Goal: Book appointment/travel/reservation

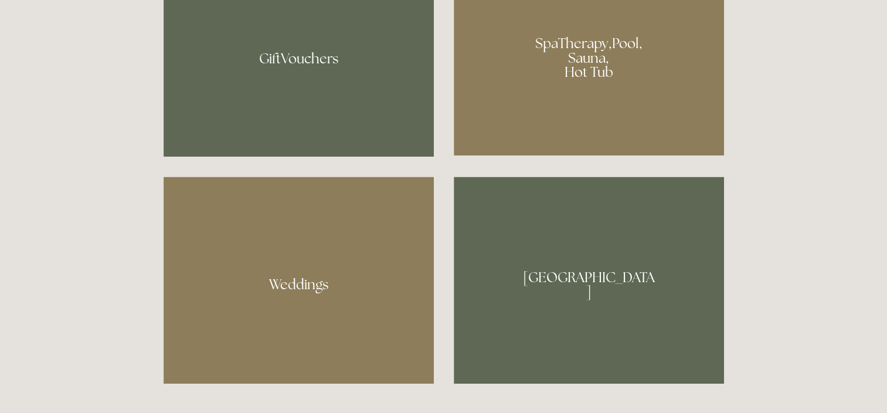
scroll to position [879, 0]
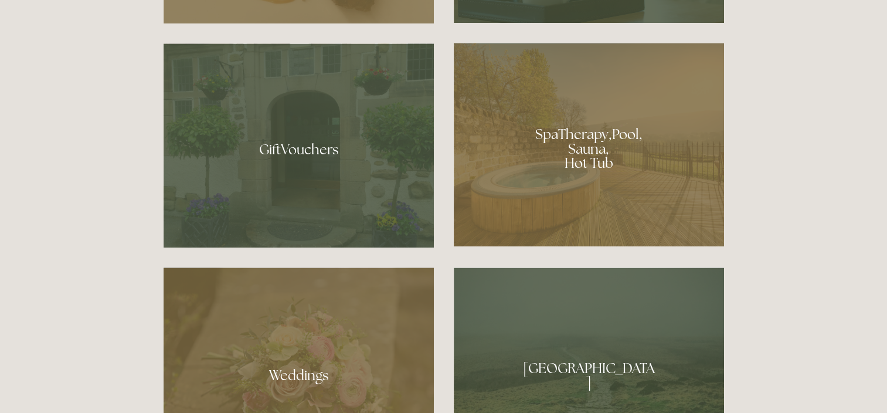
click at [594, 178] on div at bounding box center [589, 144] width 270 height 203
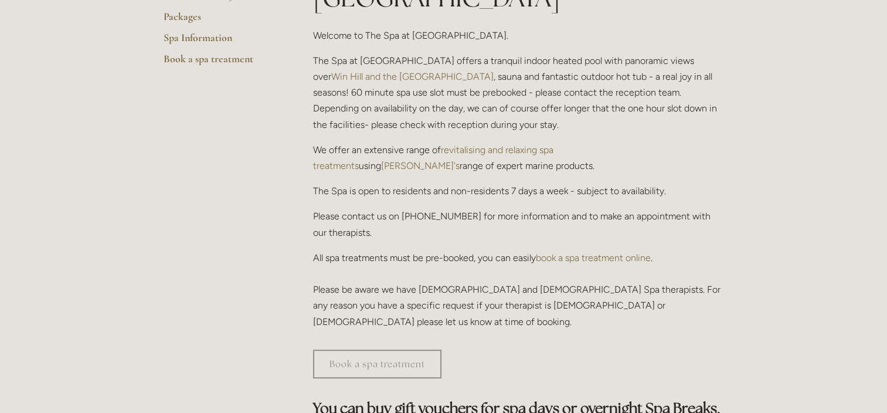
scroll to position [390, 0]
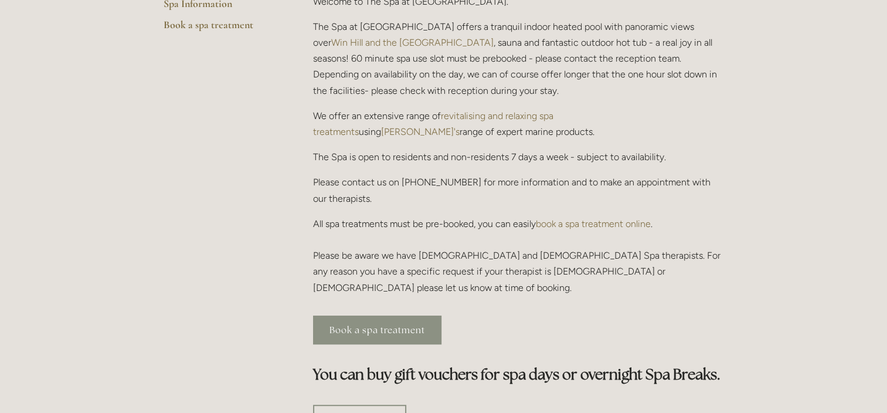
click at [396, 315] on link "Book a spa treatment" at bounding box center [377, 329] width 128 height 29
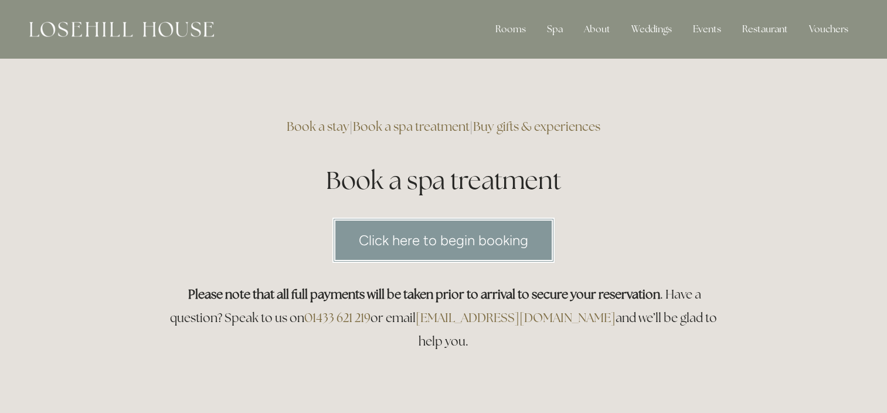
click at [495, 246] on link "Click here to begin booking" at bounding box center [443, 239] width 222 height 45
